Goal: Navigation & Orientation: Go to known website

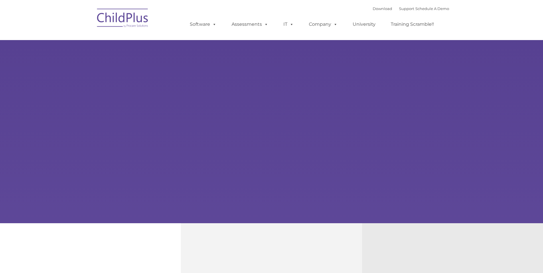
type input ""
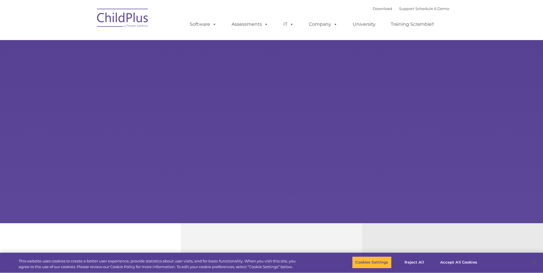
select select "MEDIUM"
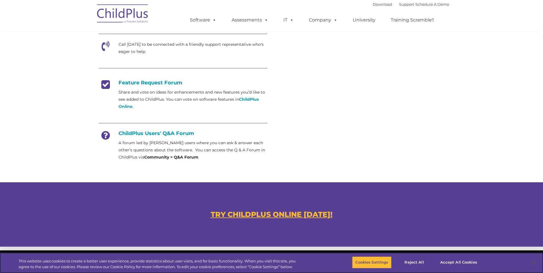
scroll to position [210, 0]
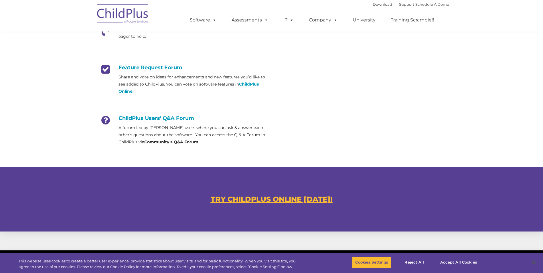
click at [285, 201] on u "TRY CHILDPLUS ONLINE [DATE]!" at bounding box center [272, 199] width 122 height 9
